Goal: Find specific page/section: Find specific page/section

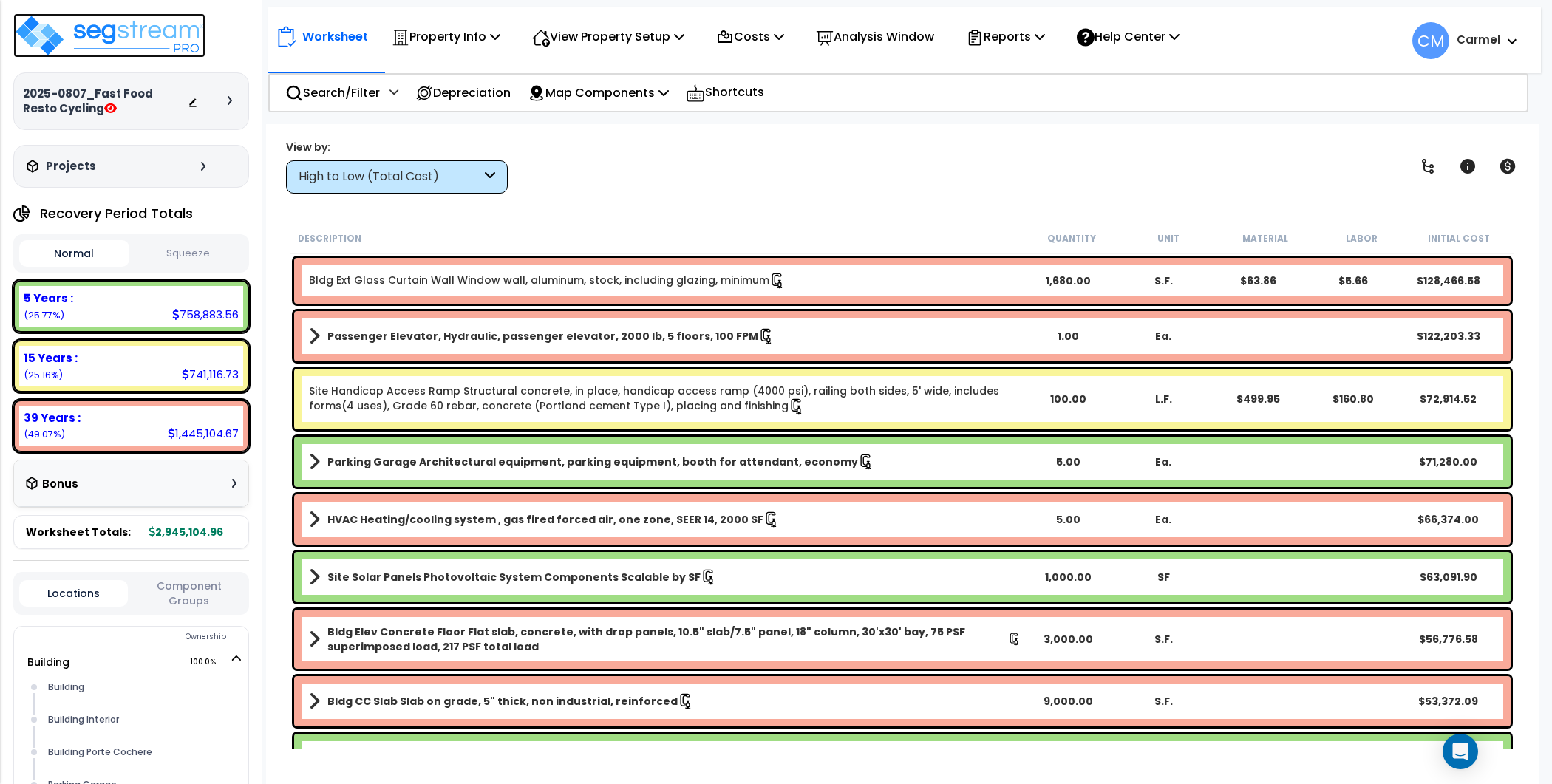
click at [173, 25] on img at bounding box center [109, 35] width 192 height 44
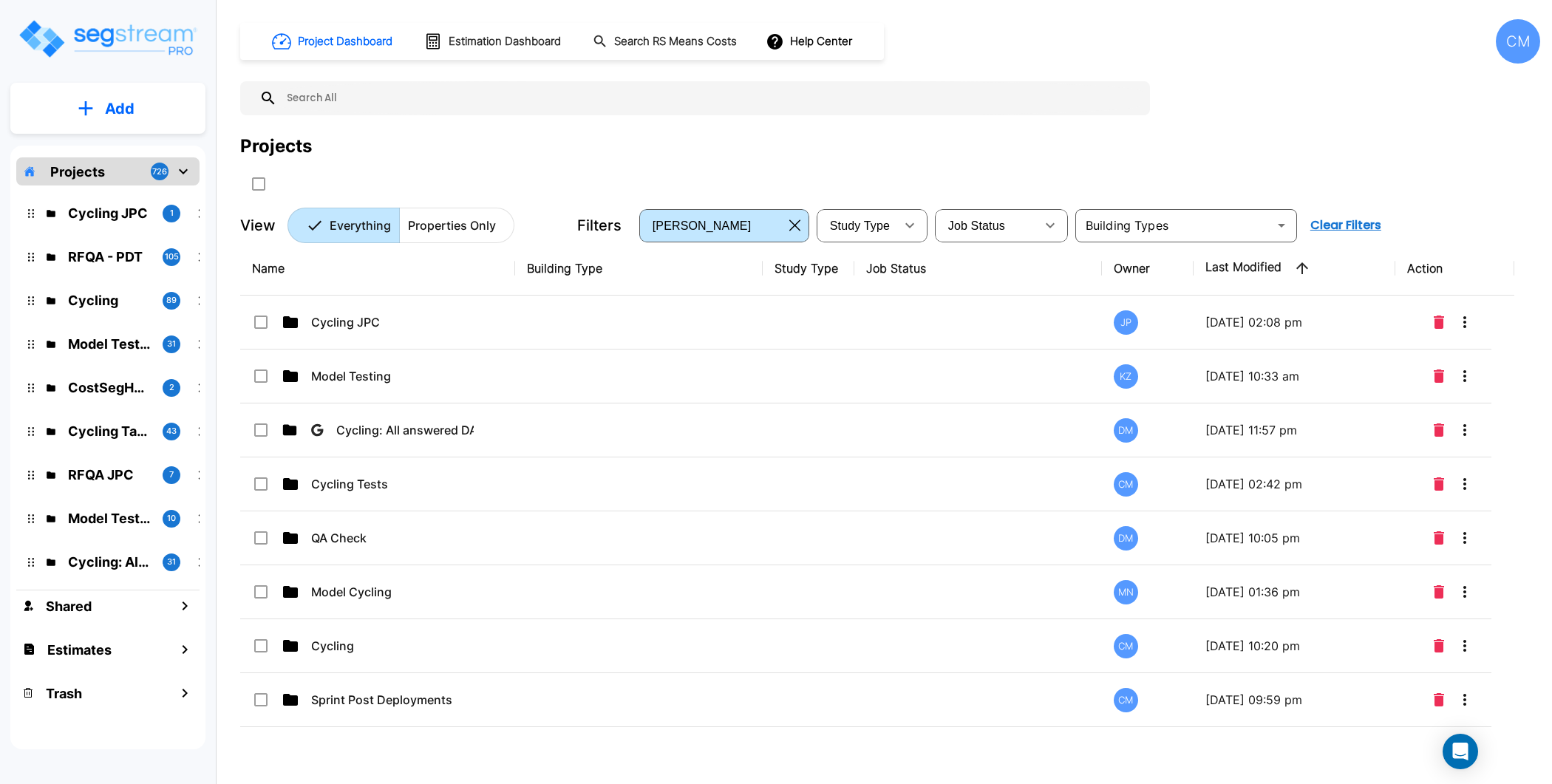
click at [450, 229] on p "Properties Only" at bounding box center [451, 225] width 88 height 18
